Goal: Transaction & Acquisition: Purchase product/service

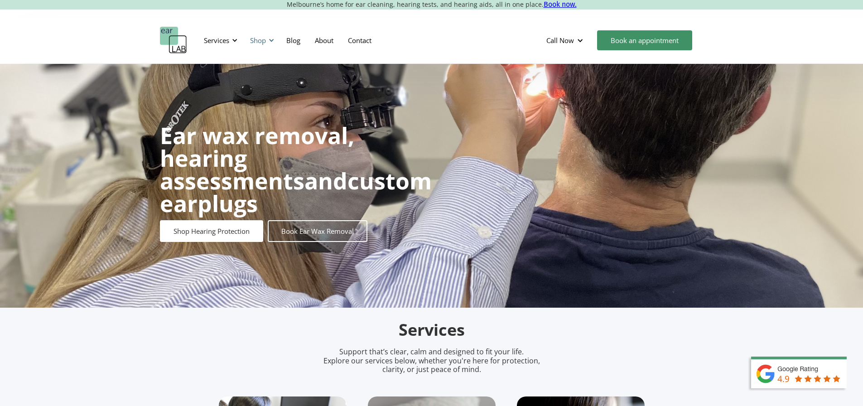
click at [264, 48] on div "Shop" at bounding box center [261, 40] width 32 height 27
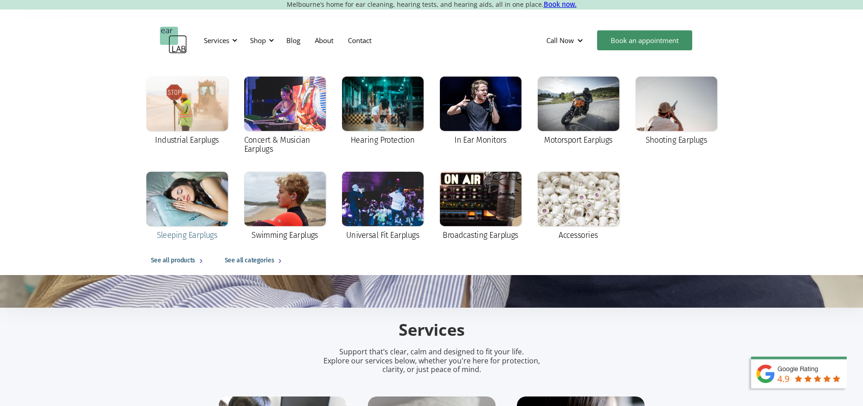
drag, startPoint x: 189, startPoint y: 210, endPoint x: 250, endPoint y: 246, distance: 70.9
click at [189, 211] on div at bounding box center [187, 199] width 82 height 54
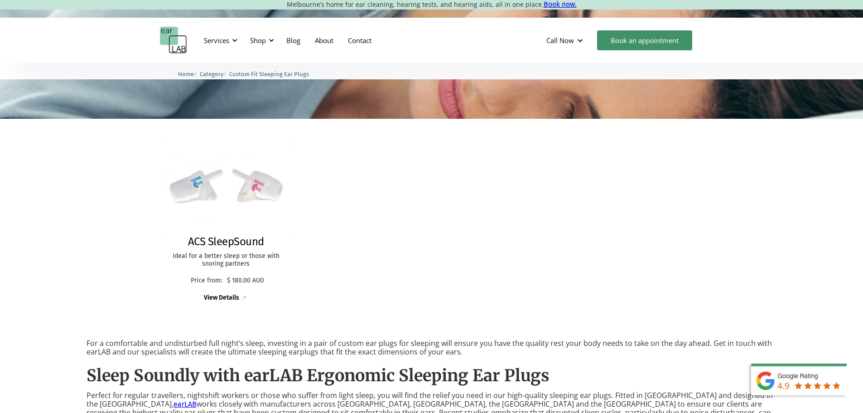
scroll to position [181, 0]
click at [264, 190] on img at bounding box center [226, 186] width 140 height 97
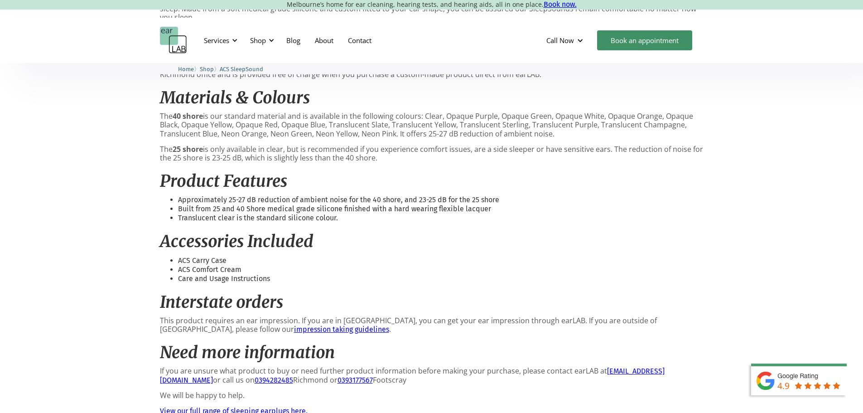
scroll to position [543, 0]
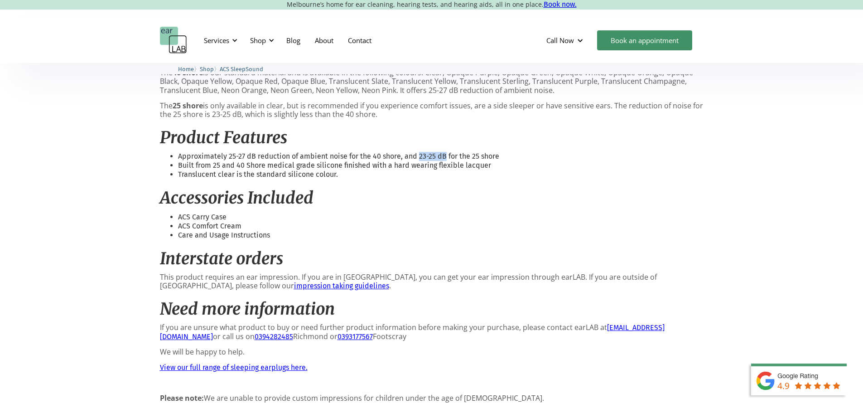
drag, startPoint x: 417, startPoint y: 150, endPoint x: 444, endPoint y: 149, distance: 27.6
click at [444, 152] on li "Approximately 25-27 dB reduction of ambient noise for the 40 shore, and 23-25 d…" at bounding box center [440, 156] width 525 height 9
copy li "23-25 dB"
drag, startPoint x: 227, startPoint y: 149, endPoint x: 288, endPoint y: 148, distance: 61.6
click at [288, 152] on li "Approximately 25-27 dB reduction of ambient noise for the 40 shore, and 23-25 d…" at bounding box center [440, 156] width 525 height 9
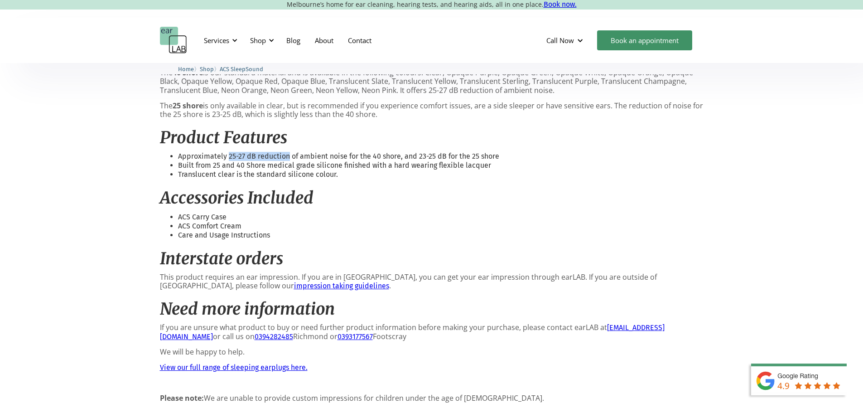
copy li "25-27 dB reduction"
